Goal: Information Seeking & Learning: Learn about a topic

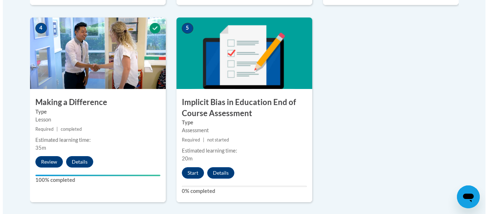
scroll to position [410, 0]
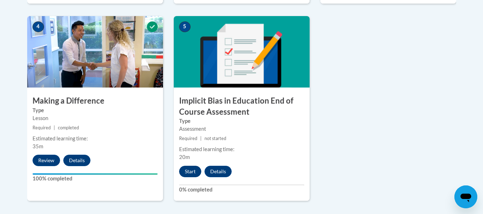
click at [190, 173] on button "Start" at bounding box center [190, 171] width 22 height 11
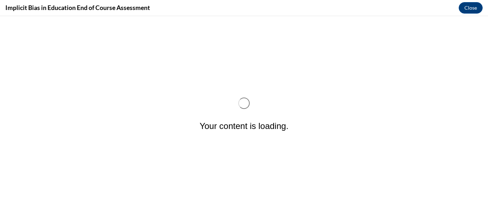
scroll to position [0, 0]
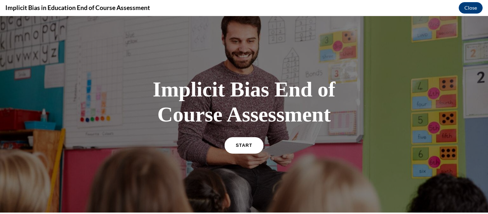
click at [239, 145] on span "START" at bounding box center [244, 145] width 16 height 5
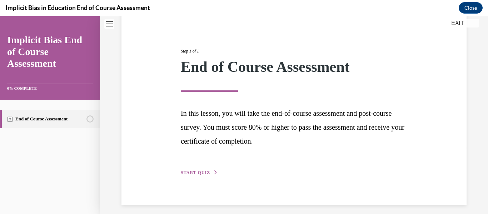
scroll to position [73, 0]
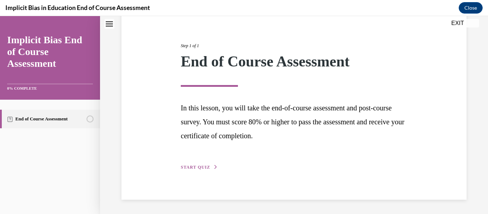
click at [196, 168] on span "START QUIZ" at bounding box center [195, 167] width 29 height 5
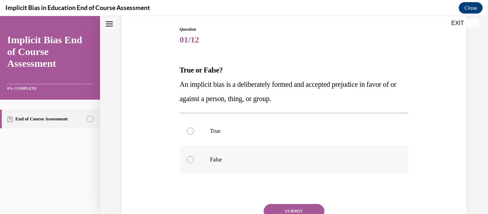
click at [189, 162] on div at bounding box center [190, 159] width 7 height 7
click at [189, 162] on input "False" at bounding box center [190, 159] width 7 height 7
radio input "true"
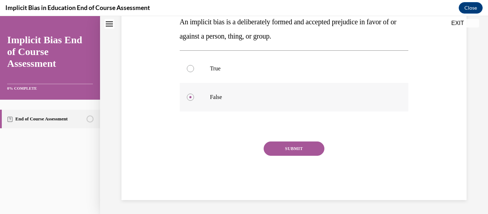
scroll to position [136, 0]
click at [294, 151] on button "SUBMIT" at bounding box center [294, 148] width 61 height 14
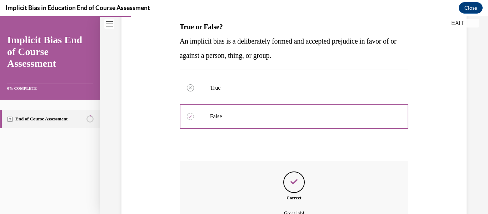
scroll to position [194, 0]
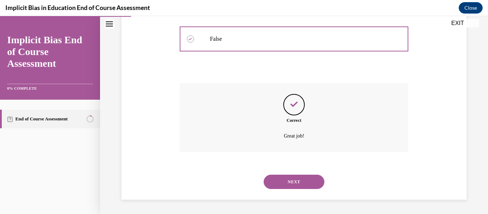
click at [291, 183] on button "NEXT" at bounding box center [294, 182] width 61 height 14
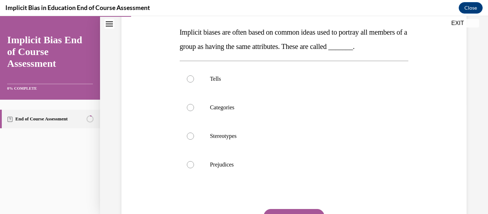
scroll to position [112, 0]
click at [189, 139] on div at bounding box center [190, 135] width 7 height 7
click at [189, 139] on input "Stereotypes" at bounding box center [190, 135] width 7 height 7
radio input "true"
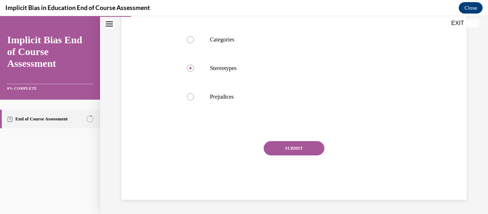
click at [289, 148] on button "SUBMIT" at bounding box center [294, 148] width 61 height 14
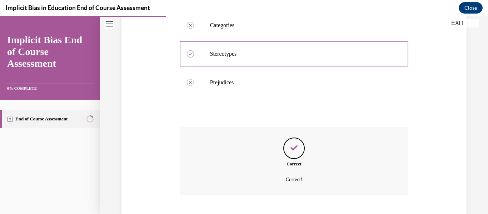
scroll to position [251, 0]
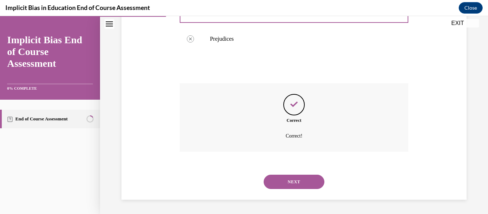
click at [295, 184] on button "NEXT" at bounding box center [294, 182] width 61 height 14
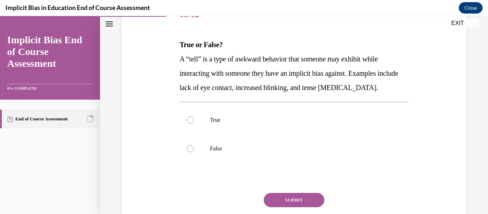
scroll to position [100, 0]
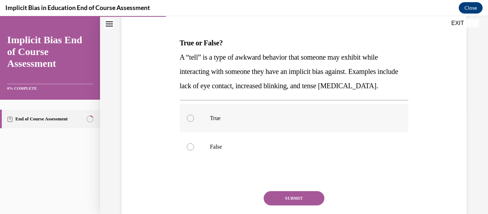
click at [191, 120] on div at bounding box center [190, 118] width 7 height 7
click at [191, 120] on input "True" at bounding box center [190, 118] width 7 height 7
radio input "true"
click at [290, 199] on button "SUBMIT" at bounding box center [294, 198] width 61 height 14
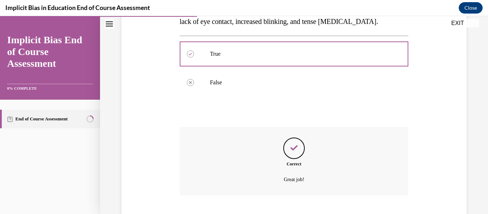
scroll to position [208, 0]
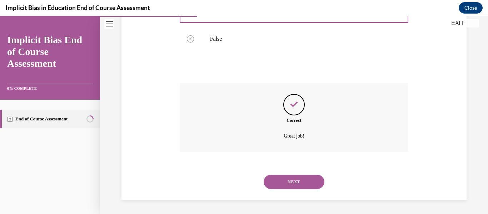
click at [293, 183] on button "NEXT" at bounding box center [294, 182] width 61 height 14
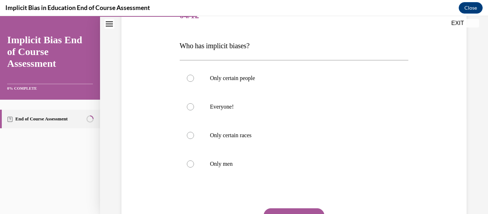
scroll to position [98, 0]
click at [189, 107] on div at bounding box center [190, 106] width 7 height 7
click at [189, 107] on input "Everyone!" at bounding box center [190, 106] width 7 height 7
radio input "true"
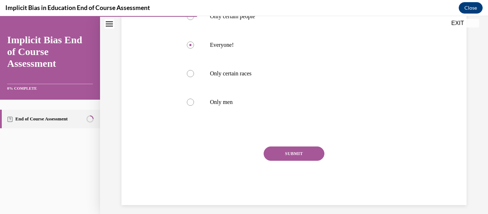
click at [291, 154] on button "SUBMIT" at bounding box center [294, 154] width 61 height 14
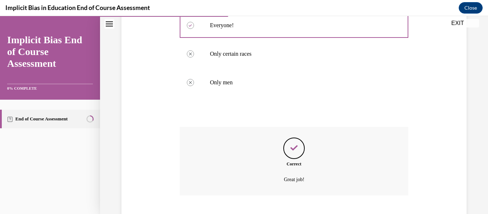
scroll to position [223, 0]
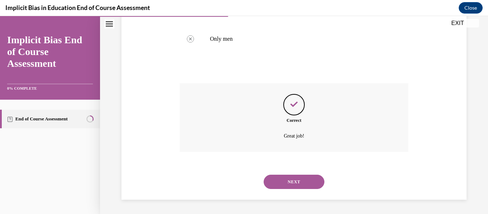
click at [292, 184] on button "NEXT" at bounding box center [294, 182] width 61 height 14
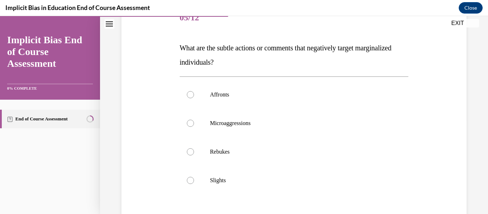
scroll to position [97, 0]
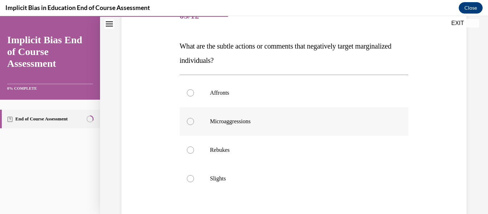
click at [190, 124] on div at bounding box center [190, 121] width 7 height 7
click at [190, 124] on input "Microaggressions" at bounding box center [190, 121] width 7 height 7
radio input "true"
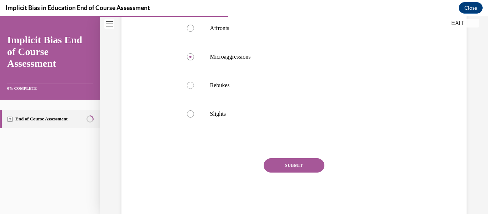
click at [294, 167] on button "SUBMIT" at bounding box center [294, 165] width 61 height 14
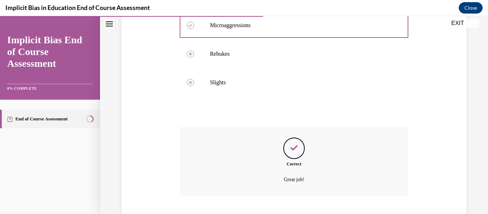
scroll to position [237, 0]
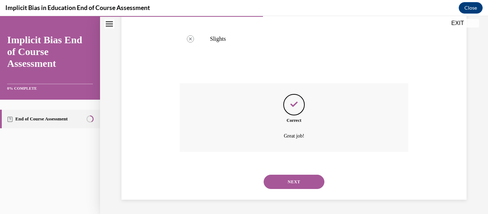
click at [292, 183] on button "NEXT" at bounding box center [294, 182] width 61 height 14
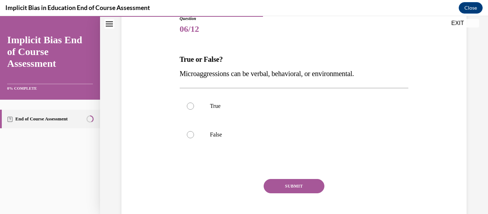
scroll to position [84, 0]
click at [189, 106] on div at bounding box center [190, 105] width 7 height 7
click at [189, 106] on input "True" at bounding box center [190, 105] width 7 height 7
radio input "true"
click at [291, 189] on button "SUBMIT" at bounding box center [294, 186] width 61 height 14
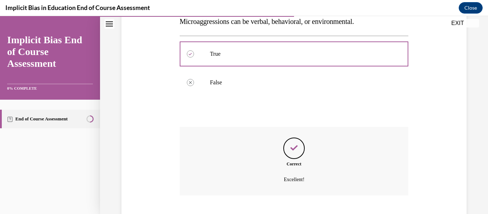
scroll to position [180, 0]
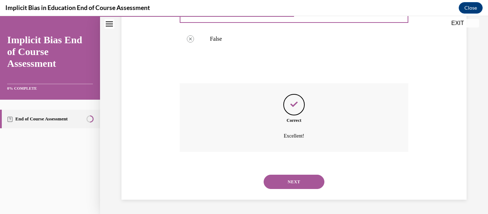
click at [295, 184] on button "NEXT" at bounding box center [294, 182] width 61 height 14
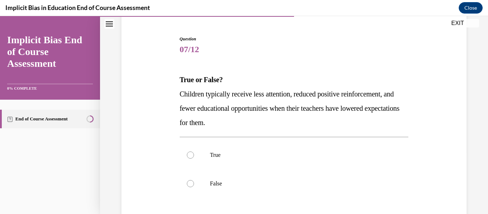
scroll to position [64, 0]
click at [187, 158] on label "True" at bounding box center [294, 154] width 229 height 29
click at [187, 158] on input "True" at bounding box center [190, 154] width 7 height 7
radio input "true"
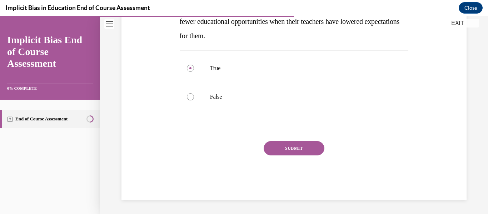
click at [294, 149] on button "SUBMIT" at bounding box center [294, 148] width 61 height 14
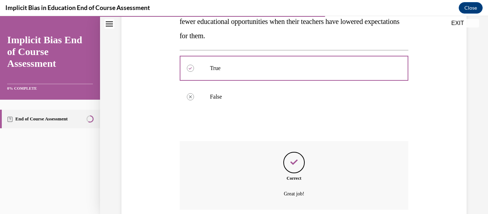
scroll to position [208, 0]
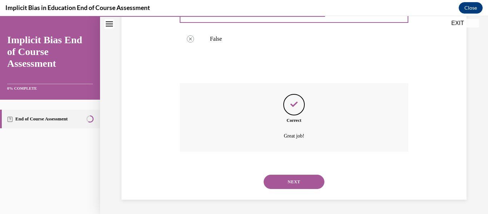
click at [292, 183] on button "NEXT" at bounding box center [294, 182] width 61 height 14
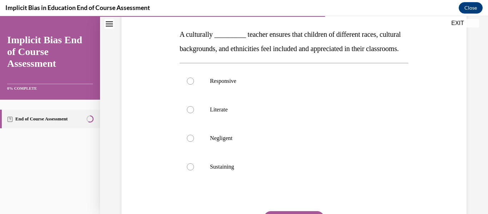
scroll to position [99, 0]
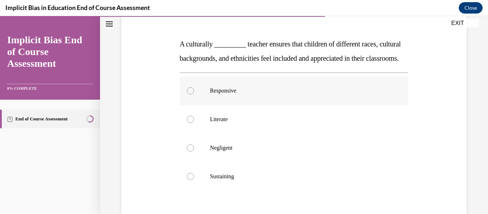
click at [189, 94] on div at bounding box center [190, 90] width 7 height 7
click at [189, 94] on input "Responsive" at bounding box center [190, 90] width 7 height 7
radio input "true"
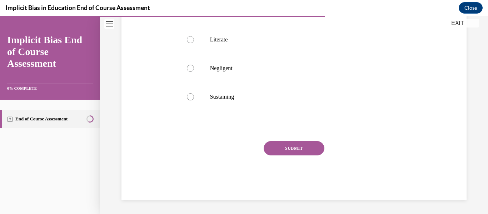
click at [295, 155] on button "SUBMIT" at bounding box center [294, 148] width 61 height 14
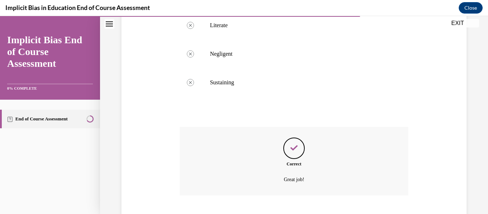
scroll to position [251, 0]
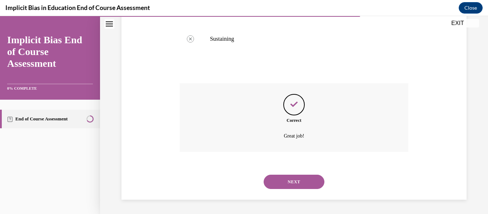
click at [300, 185] on button "NEXT" at bounding box center [294, 182] width 61 height 14
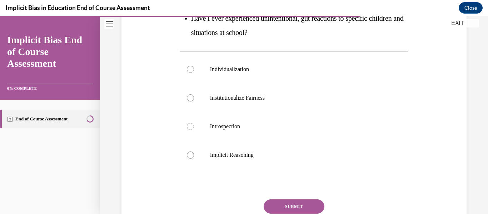
scroll to position [198, 0]
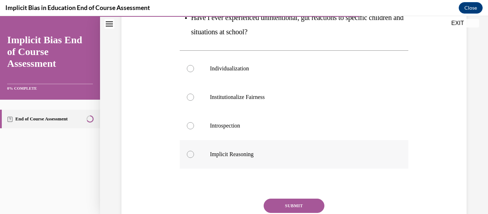
click at [191, 155] on div at bounding box center [190, 154] width 7 height 7
click at [191, 155] on input "Implicit Reasoning" at bounding box center [190, 154] width 7 height 7
radio input "true"
click at [293, 206] on button "SUBMIT" at bounding box center [294, 206] width 61 height 14
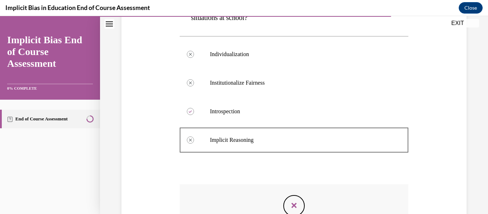
scroll to position [216, 0]
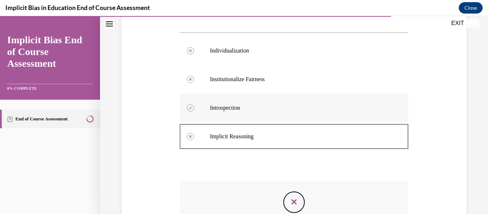
click at [220, 107] on p "Introspection" at bounding box center [300, 107] width 181 height 7
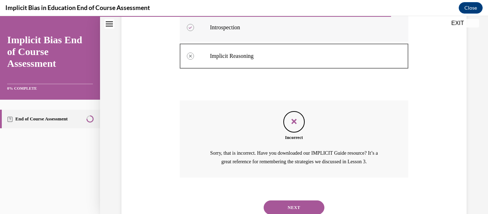
scroll to position [322, 0]
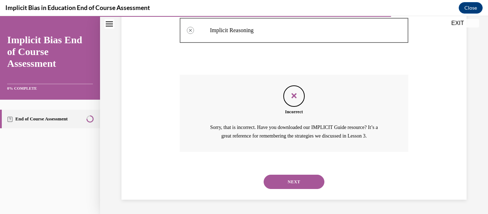
click at [293, 184] on button "NEXT" at bounding box center [294, 182] width 61 height 14
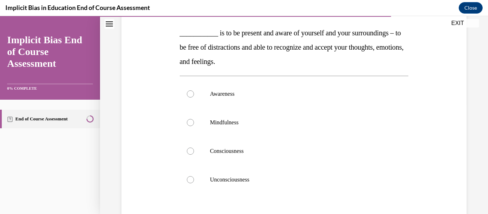
scroll to position [111, 0]
click at [190, 122] on div at bounding box center [190, 122] width 7 height 7
click at [190, 122] on input "Mindfulness" at bounding box center [190, 122] width 7 height 7
radio input "true"
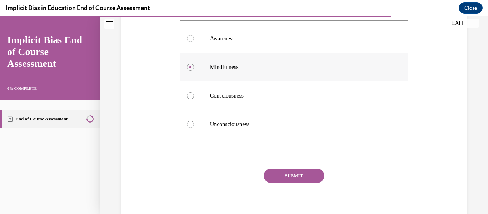
scroll to position [179, 0]
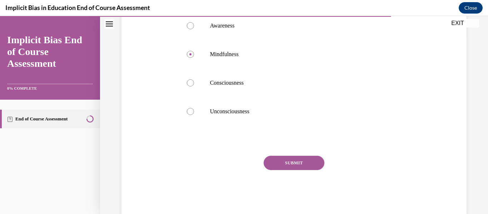
click at [296, 165] on button "SUBMIT" at bounding box center [294, 163] width 61 height 14
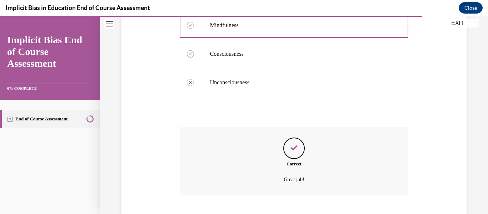
scroll to position [251, 0]
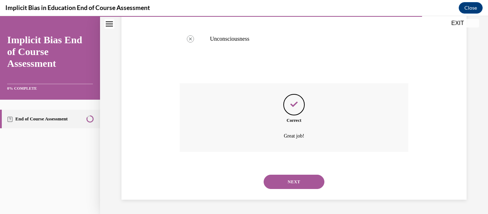
click at [292, 182] on button "NEXT" at bounding box center [294, 182] width 61 height 14
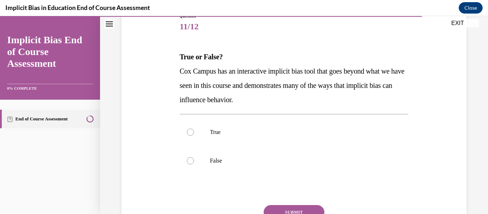
scroll to position [87, 0]
click at [189, 132] on div at bounding box center [190, 131] width 7 height 7
click at [189, 132] on input "True" at bounding box center [190, 131] width 7 height 7
radio input "true"
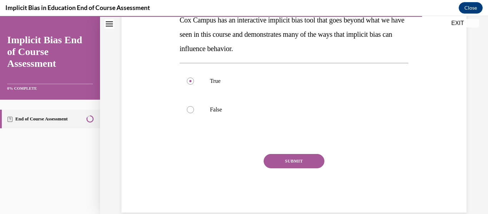
click at [292, 165] on button "SUBMIT" at bounding box center [294, 161] width 61 height 14
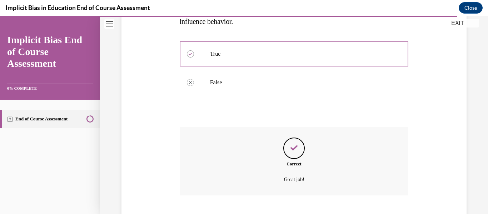
scroll to position [208, 0]
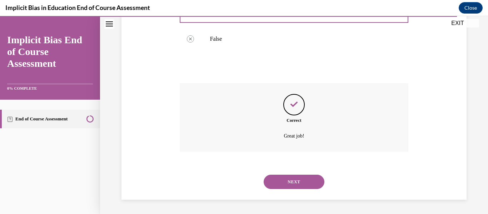
click at [294, 183] on button "NEXT" at bounding box center [294, 182] width 61 height 14
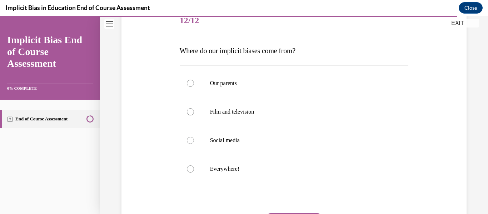
scroll to position [93, 0]
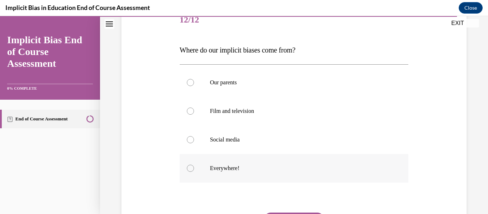
click at [190, 167] on div at bounding box center [190, 168] width 7 height 7
click at [190, 167] on input "Everywhere!" at bounding box center [190, 168] width 7 height 7
radio input "true"
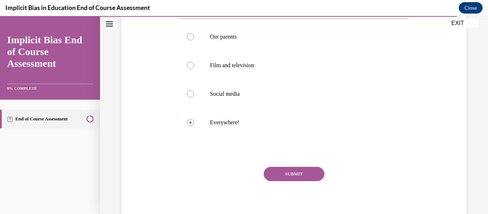
click at [299, 177] on button "SUBMIT" at bounding box center [294, 174] width 61 height 14
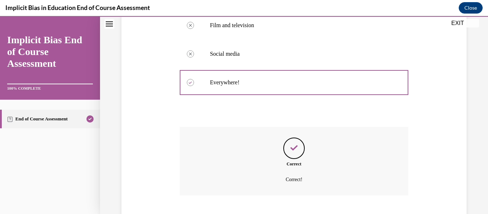
scroll to position [223, 0]
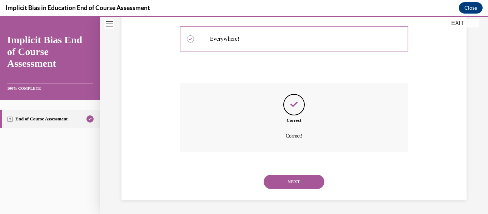
click at [297, 189] on button "NEXT" at bounding box center [294, 182] width 61 height 14
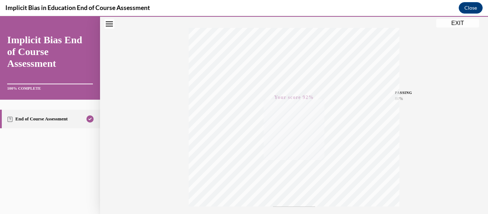
scroll to position [109, 0]
click at [110, 26] on button "Close navigation menu" at bounding box center [109, 24] width 10 height 10
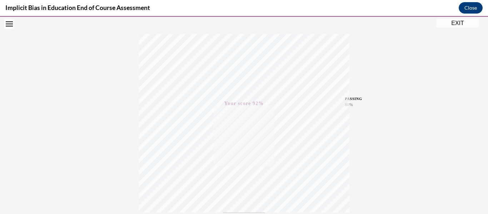
scroll to position [105, 0]
click at [461, 26] on button "EXIT" at bounding box center [457, 23] width 43 height 9
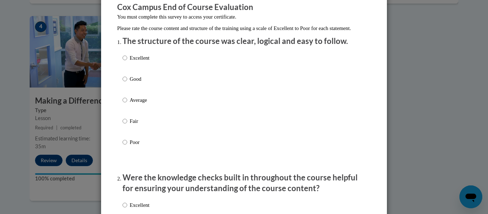
scroll to position [69, 0]
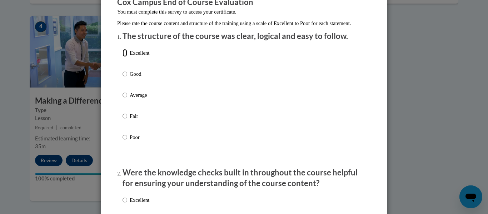
click at [123, 57] on input "Excellent" at bounding box center [125, 53] width 5 height 8
radio input "true"
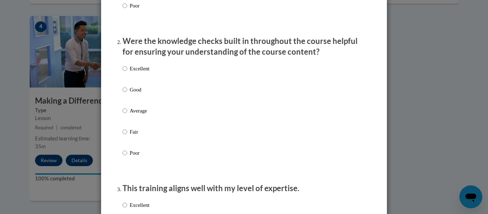
scroll to position [203, 0]
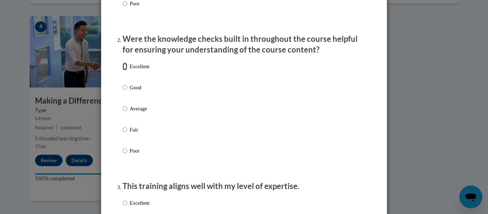
click at [123, 70] on input "Excellent" at bounding box center [125, 67] width 5 height 8
radio input "true"
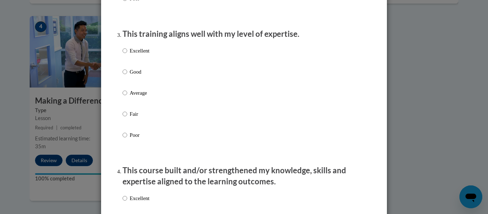
scroll to position [357, 0]
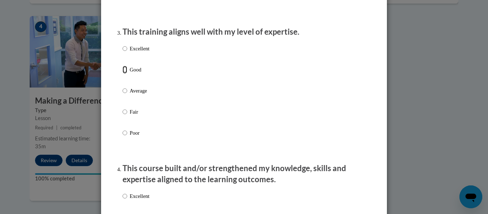
click at [123, 74] on input "Good" at bounding box center [125, 70] width 5 height 8
radio input "true"
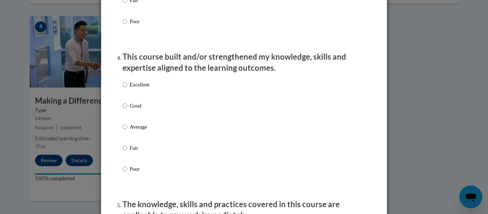
scroll to position [469, 0]
click at [123, 109] on input "Good" at bounding box center [125, 105] width 5 height 8
radio input "true"
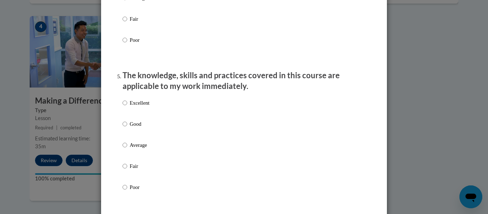
scroll to position [599, 0]
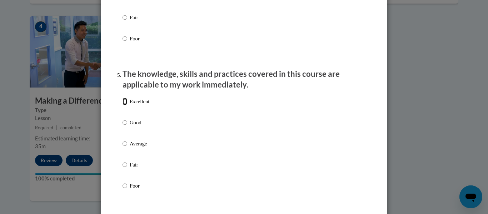
click at [123, 105] on input "Excellent" at bounding box center [125, 102] width 5 height 8
radio input "true"
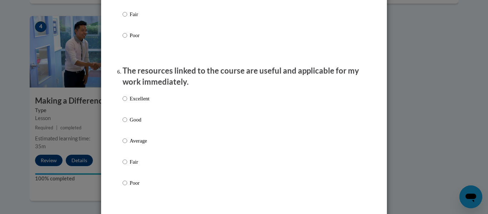
scroll to position [752, 0]
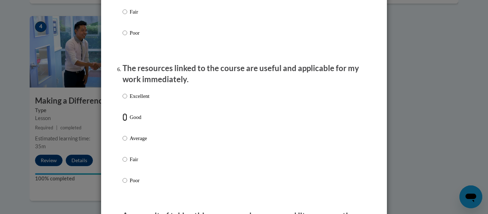
click at [123, 121] on input "Good" at bounding box center [125, 117] width 5 height 8
radio input "true"
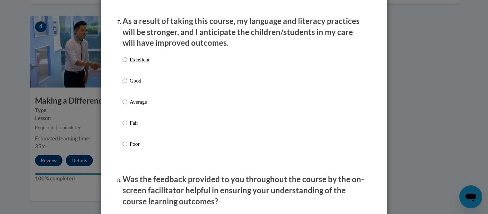
scroll to position [951, 0]
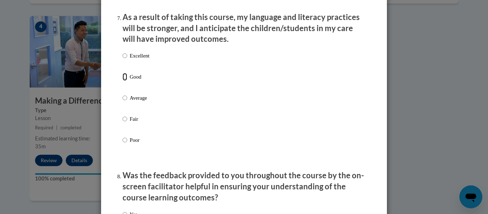
click at [123, 81] on input "Good" at bounding box center [125, 77] width 5 height 8
radio input "true"
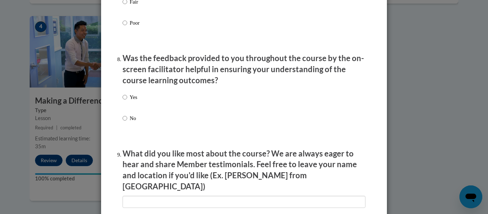
scroll to position [1068, 0]
click at [123, 101] on input "Yes" at bounding box center [125, 97] width 5 height 8
radio input "true"
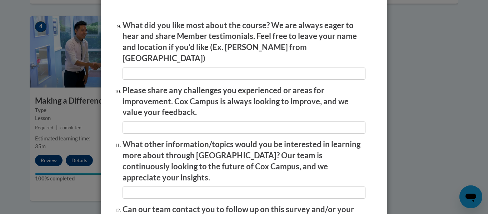
scroll to position [1195, 0]
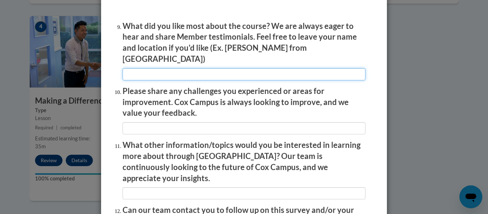
click at [133, 69] on input "textbox" at bounding box center [244, 74] width 243 height 12
type input "Clear presentation, auditorily and visually"
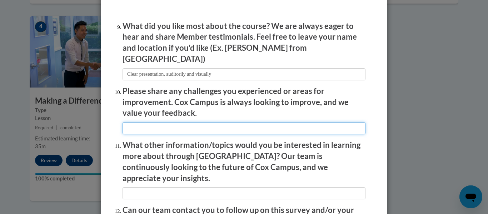
click at [182, 122] on input "textbox" at bounding box center [244, 128] width 243 height 12
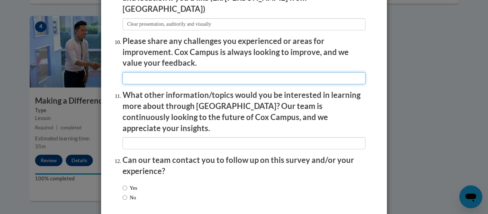
scroll to position [1247, 0]
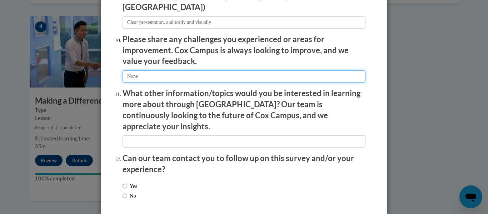
type input "None"
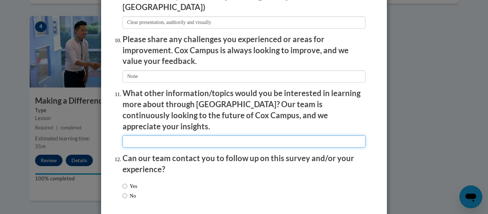
click at [154, 135] on input "textbox" at bounding box center [244, 141] width 243 height 12
type input "U"
type input "None at this time"
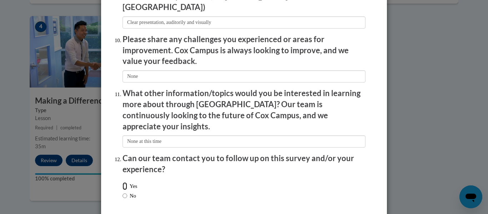
click at [123, 182] on input "Yes" at bounding box center [125, 186] width 5 height 8
radio input "true"
